Goal: Task Accomplishment & Management: Complete application form

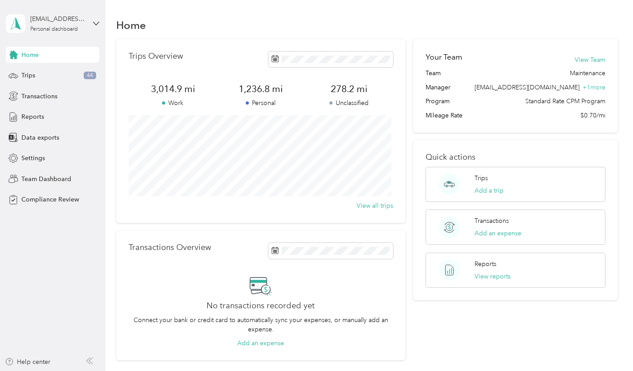
click at [96, 23] on icon at bounding box center [96, 23] width 6 height 6
click at [45, 72] on div "Team dashboard" at bounding box center [38, 73] width 48 height 9
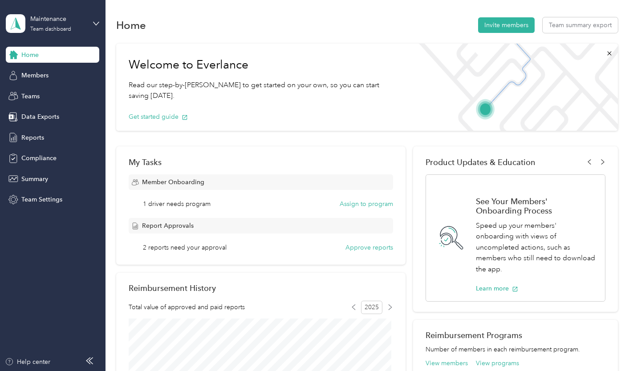
click at [51, 77] on div "Members" at bounding box center [53, 76] width 94 height 16
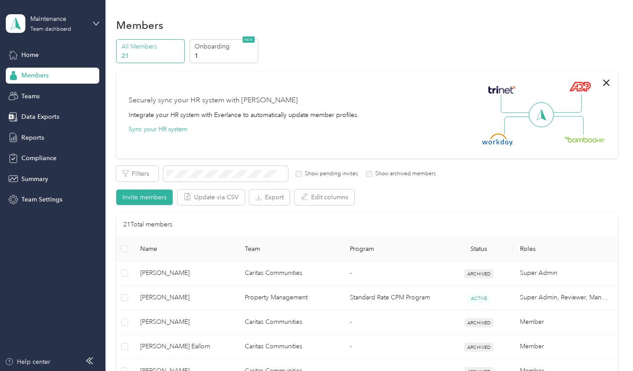
click at [43, 56] on div "Home" at bounding box center [53, 55] width 94 height 16
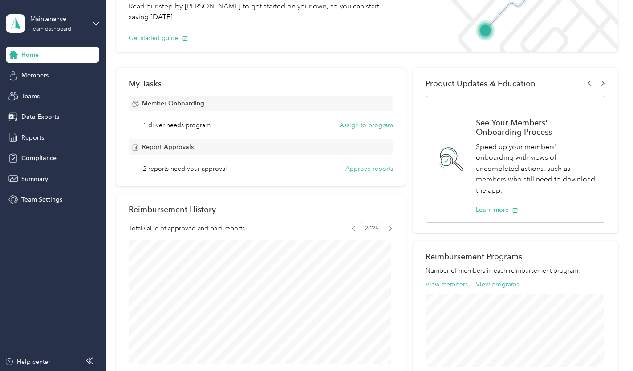
scroll to position [79, 0]
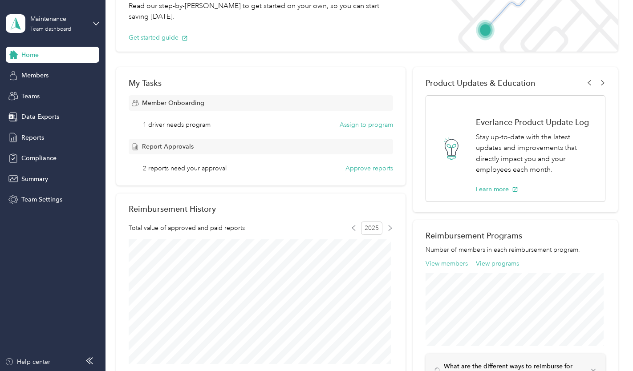
click at [358, 169] on button "Approve reports" at bounding box center [370, 168] width 48 height 9
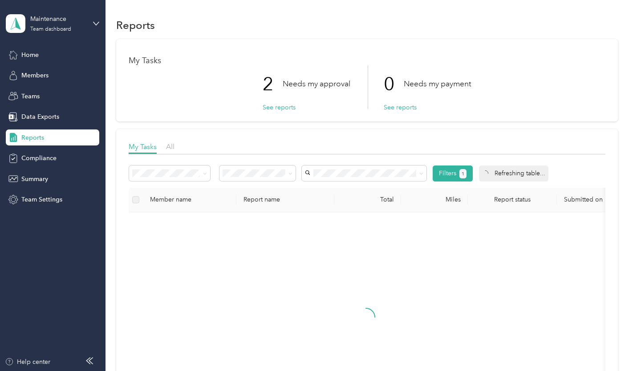
scroll to position [40, 0]
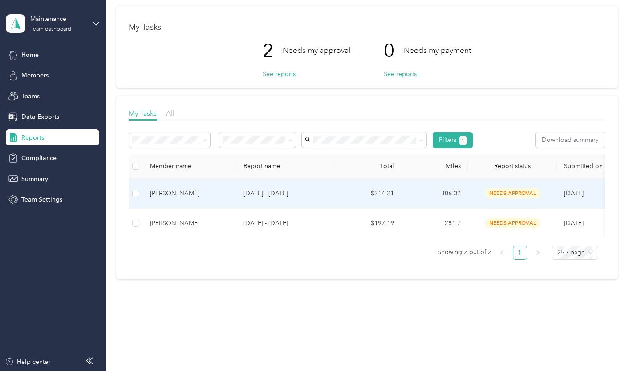
click at [418, 179] on td "306.02" at bounding box center [434, 194] width 67 height 30
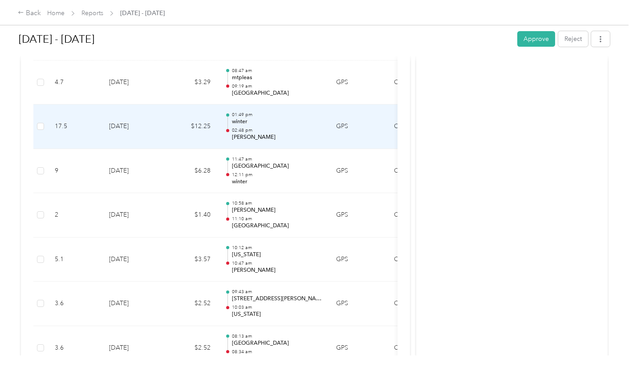
scroll to position [1768, 0]
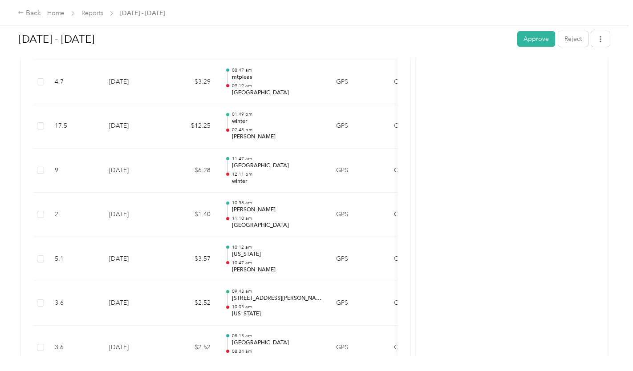
click at [537, 45] on button "Approve" at bounding box center [536, 39] width 38 height 16
click at [34, 9] on div "Back" at bounding box center [29, 13] width 23 height 11
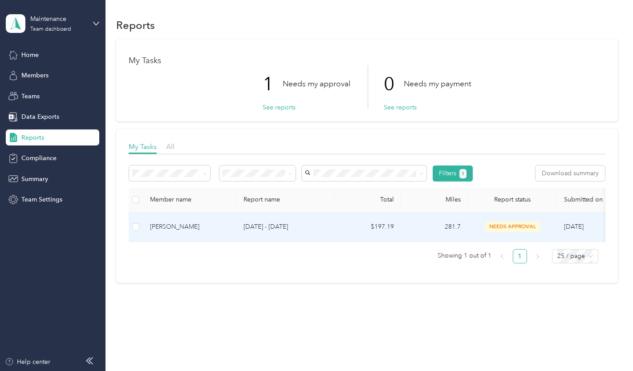
click at [217, 221] on td "[PERSON_NAME]" at bounding box center [190, 227] width 94 height 30
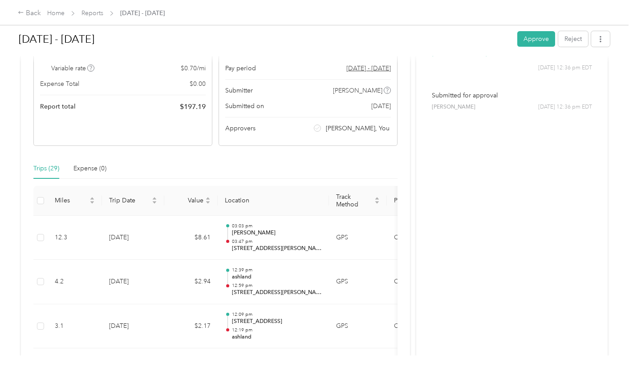
scroll to position [102, 0]
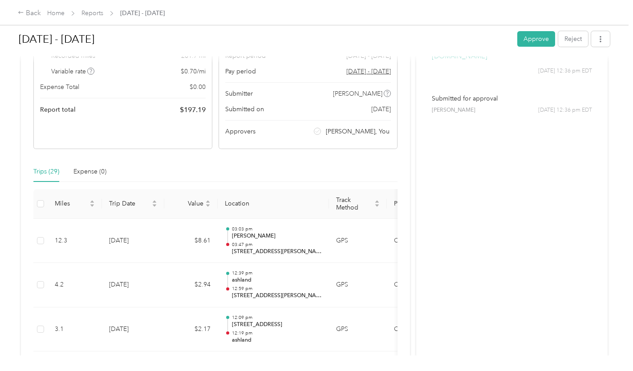
click at [526, 37] on button "Approve" at bounding box center [536, 39] width 38 height 16
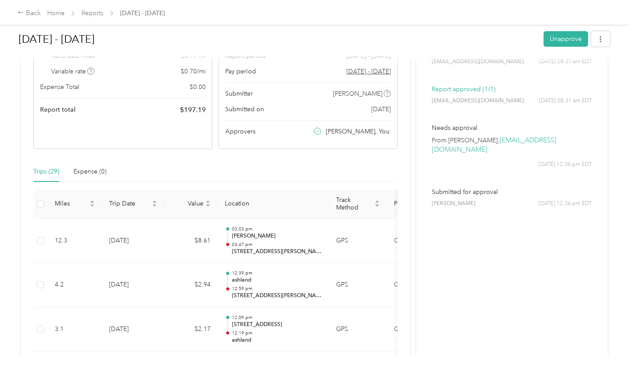
click at [36, 12] on div "Back" at bounding box center [29, 13] width 23 height 11
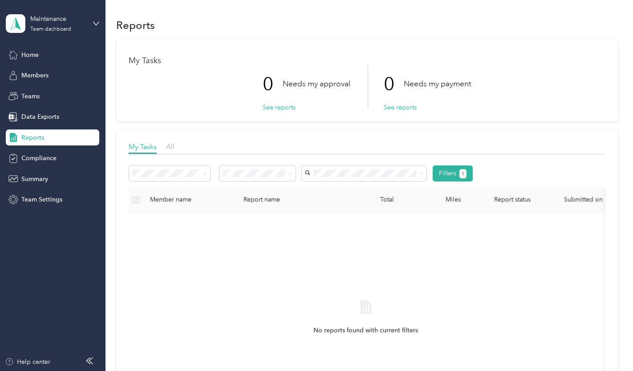
click at [244, 127] on div "My Tasks 0 Needs my approval See reports 0 Needs my payment See reports My Task…" at bounding box center [366, 245] width 501 height 412
click at [36, 55] on span "Home" at bounding box center [29, 54] width 17 height 9
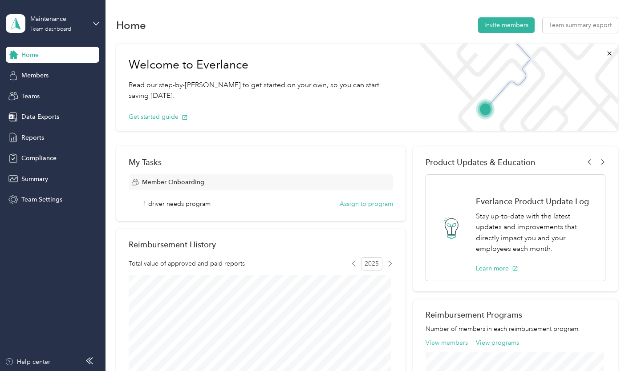
click at [61, 25] on div "Maintenance Team dashboard" at bounding box center [58, 23] width 56 height 18
click at [36, 91] on div "Personal dashboard" at bounding box center [42, 92] width 56 height 9
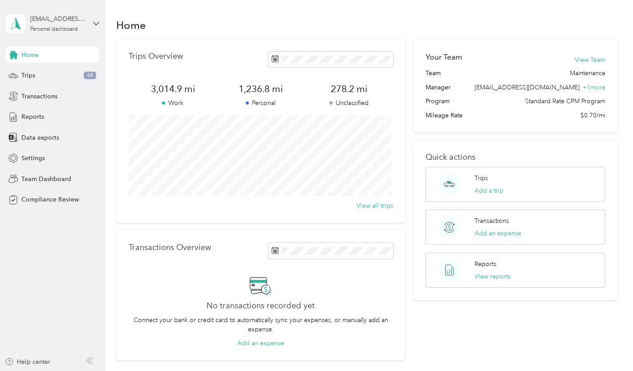
click at [36, 74] on div "Trips 44" at bounding box center [53, 76] width 94 height 16
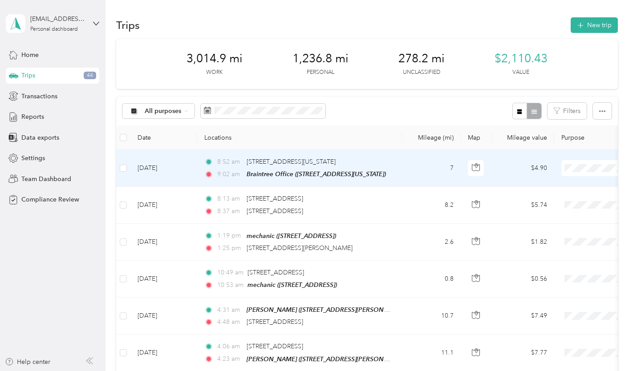
click at [554, 198] on span "Personal" at bounding box center [586, 198] width 82 height 9
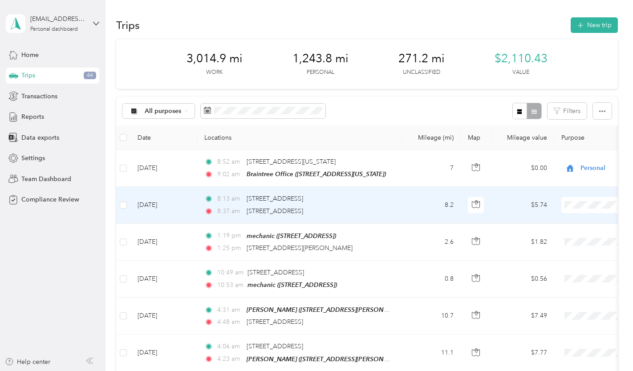
click at [553, 235] on span "Personal" at bounding box center [586, 236] width 82 height 9
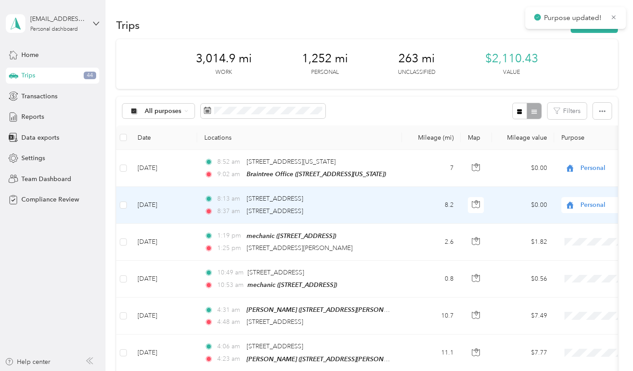
scroll to position [2, 0]
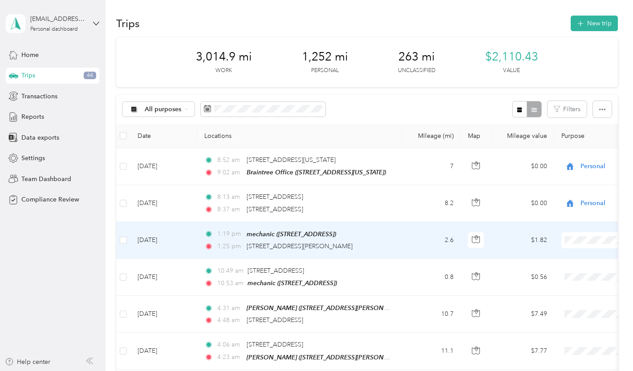
click at [556, 255] on span "Caritas Communities" at bounding box center [586, 256] width 82 height 9
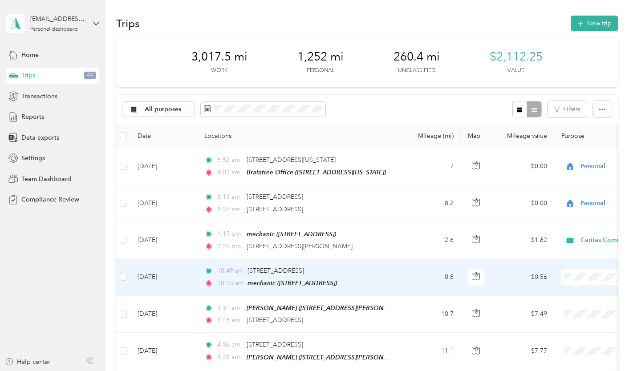
click at [560, 294] on span "Caritas Communities" at bounding box center [586, 291] width 82 height 9
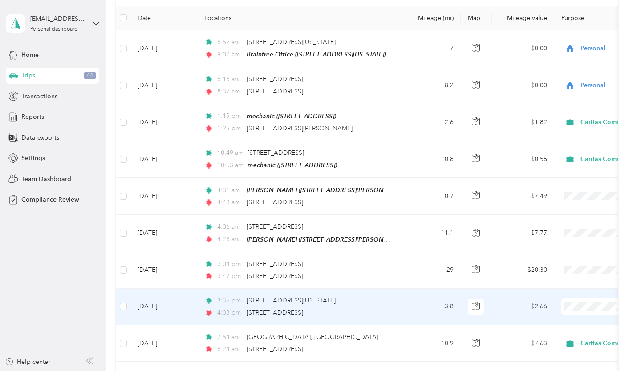
scroll to position [120, 0]
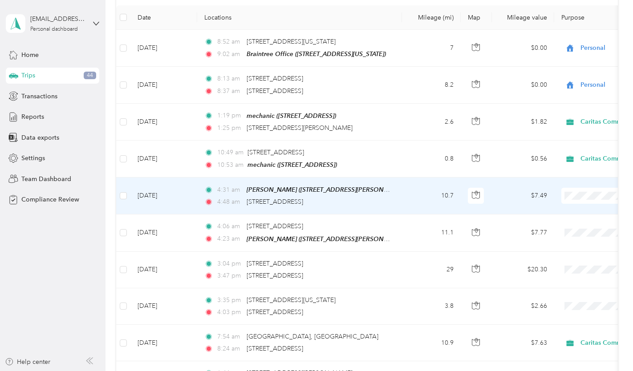
click at [561, 210] on span "Caritas Communities" at bounding box center [586, 207] width 82 height 9
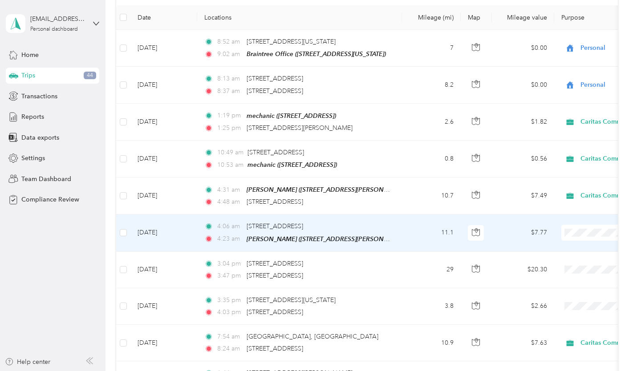
click at [555, 250] on li "Caritas Communities" at bounding box center [578, 247] width 110 height 16
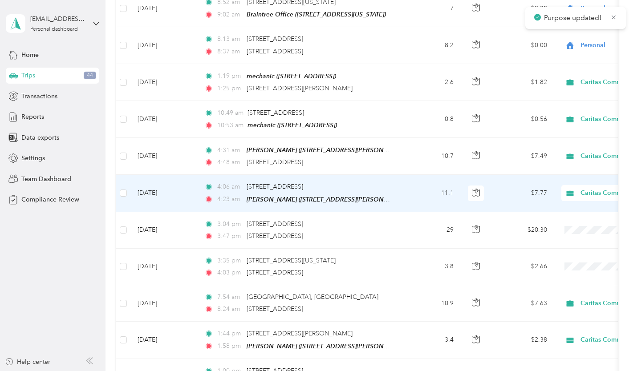
scroll to position [160, 0]
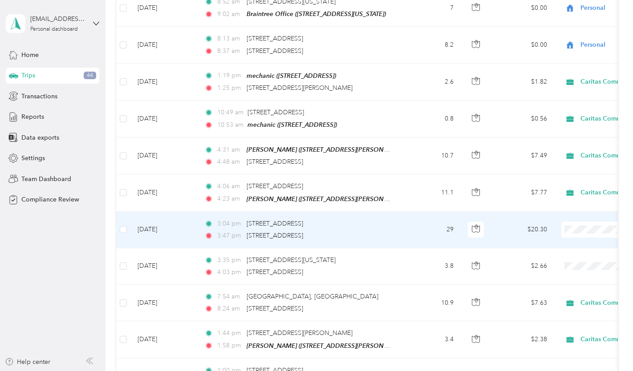
click at [544, 260] on span "Personal" at bounding box center [578, 256] width 98 height 9
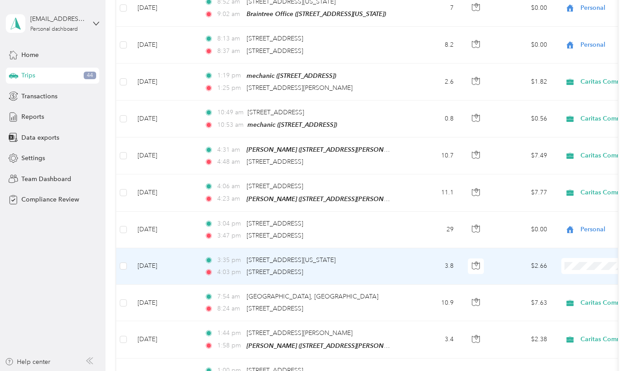
click at [557, 282] on li "Caritas Communities" at bounding box center [578, 278] width 110 height 16
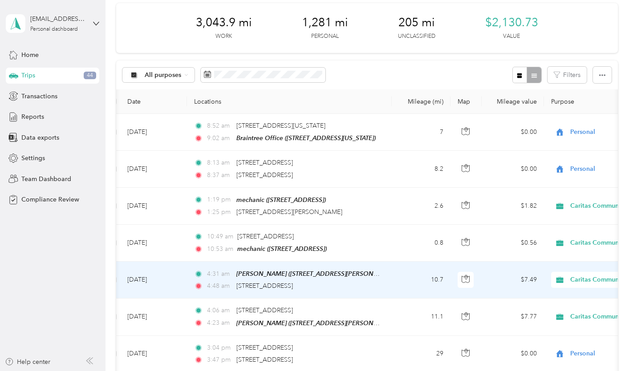
scroll to position [33, 0]
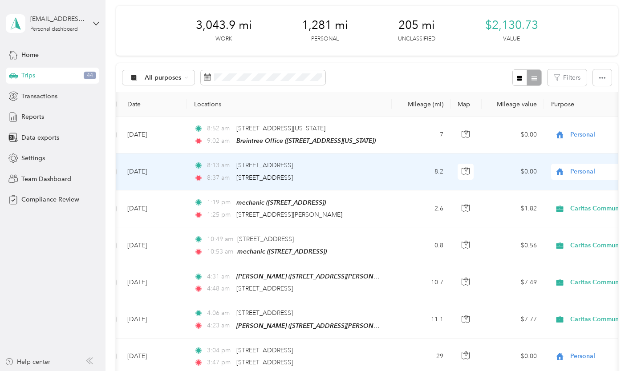
click at [593, 166] on div "Personal" at bounding box center [606, 172] width 110 height 16
click at [559, 190] on li "Caritas Communities" at bounding box center [578, 188] width 110 height 16
click at [570, 174] on span "Caritas Communities" at bounding box center [610, 172] width 81 height 10
click at [541, 202] on span "Personal" at bounding box center [578, 203] width 98 height 9
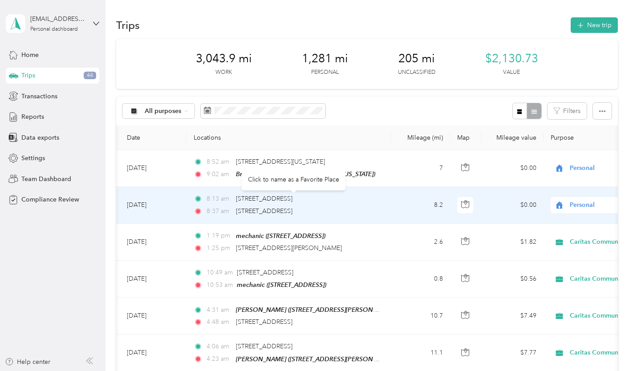
scroll to position [0, 0]
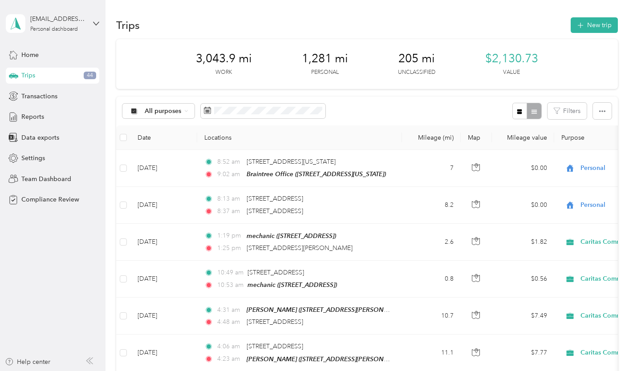
click at [29, 113] on span "Reports" at bounding box center [32, 116] width 23 height 9
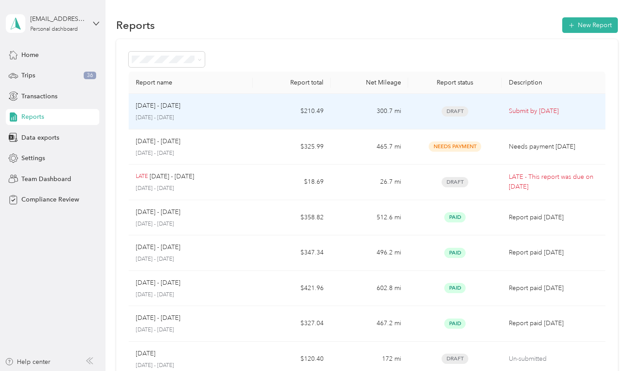
click at [455, 113] on span "Draft" at bounding box center [455, 111] width 27 height 10
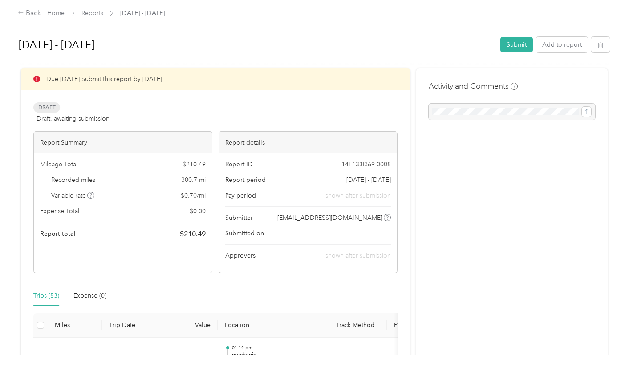
click at [522, 42] on button "Submit" at bounding box center [516, 45] width 33 height 16
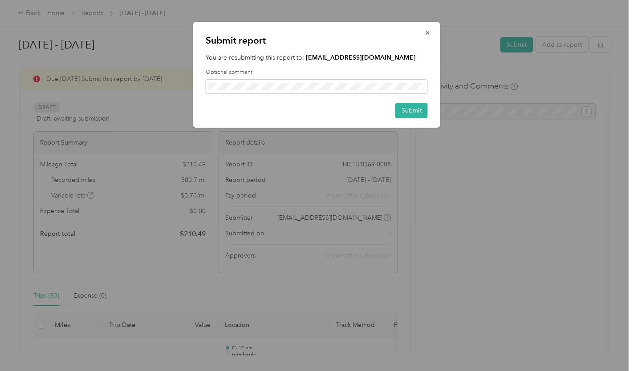
click at [404, 118] on button "Submit" at bounding box center [411, 111] width 33 height 16
